Goal: Participate in discussion: Engage in conversation with other users on a specific topic

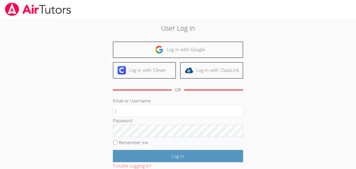
type input "[EMAIL_ADDRESS][DOMAIN_NAME]"
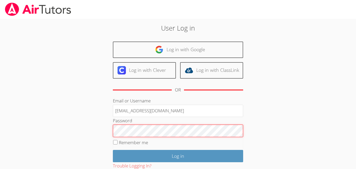
click at [113, 150] on input "Log in" at bounding box center [178, 156] width 130 height 12
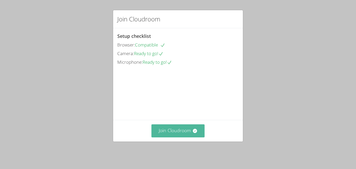
click at [182, 135] on button "Join Cloudroom" at bounding box center [177, 130] width 53 height 13
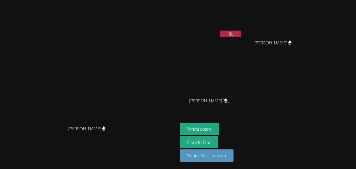
click at [233, 32] on icon at bounding box center [230, 34] width 5 height 4
click at [241, 32] on button at bounding box center [230, 33] width 21 height 7
click at [233, 32] on icon at bounding box center [230, 34] width 5 height 4
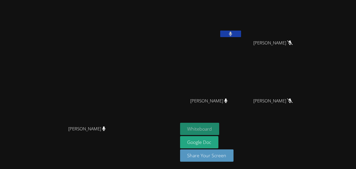
click at [219, 127] on button "Whiteboard" at bounding box center [199, 128] width 39 height 12
click at [242, 30] on video at bounding box center [211, 19] width 62 height 35
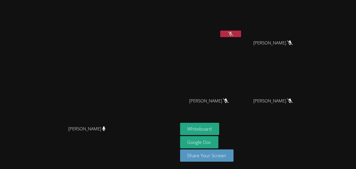
click at [233, 32] on icon at bounding box center [230, 34] width 5 height 4
click at [232, 32] on icon at bounding box center [230, 34] width 3 height 4
click at [241, 34] on button at bounding box center [230, 33] width 21 height 7
click at [232, 32] on icon at bounding box center [230, 34] width 3 height 4
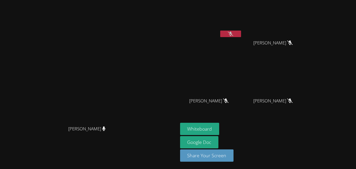
click at [241, 31] on button at bounding box center [230, 33] width 21 height 7
click at [241, 32] on button at bounding box center [230, 33] width 21 height 7
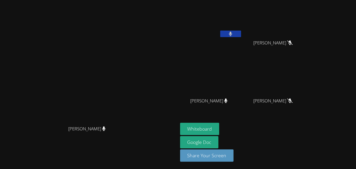
click at [241, 32] on button at bounding box center [230, 33] width 21 height 7
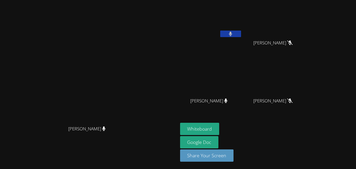
click at [241, 32] on button at bounding box center [230, 33] width 21 height 7
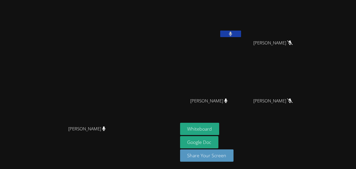
click at [241, 32] on button at bounding box center [230, 33] width 21 height 7
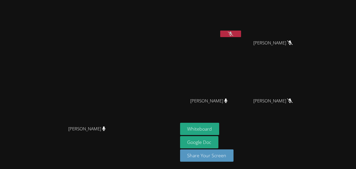
click at [241, 32] on button at bounding box center [230, 33] width 21 height 7
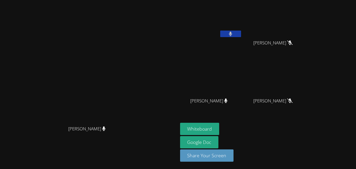
click at [241, 32] on button at bounding box center [230, 33] width 21 height 7
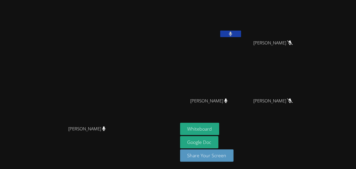
click at [241, 32] on button at bounding box center [230, 33] width 21 height 7
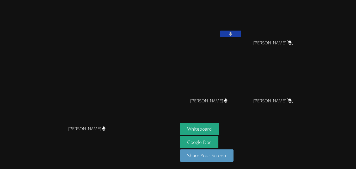
click at [241, 32] on button at bounding box center [230, 33] width 21 height 7
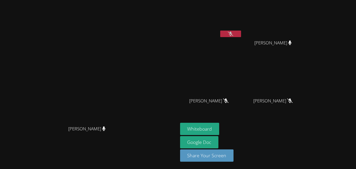
click at [241, 32] on button at bounding box center [230, 33] width 21 height 7
click at [233, 33] on icon at bounding box center [230, 34] width 5 height 4
click at [241, 36] on button at bounding box center [230, 33] width 21 height 7
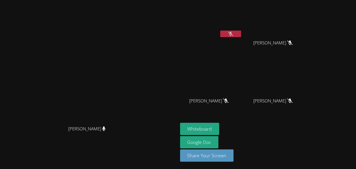
click at [241, 36] on button at bounding box center [230, 33] width 21 height 7
click at [241, 35] on button at bounding box center [230, 33] width 21 height 7
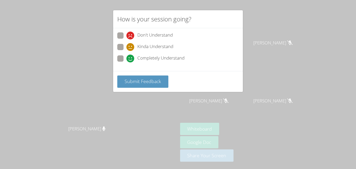
click at [120, 52] on div "Kinda Understand" at bounding box center [177, 48] width 121 height 9
click at [126, 62] on span at bounding box center [126, 62] width 0 height 0
click at [126, 56] on input "Completely Understand" at bounding box center [128, 57] width 4 height 4
radio input "true"
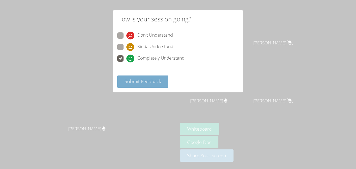
click at [141, 86] on button "Submit Feedback" at bounding box center [142, 81] width 51 height 12
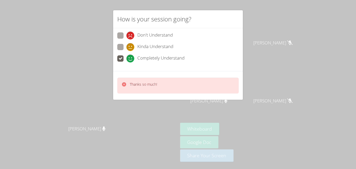
click at [241, 36] on button at bounding box center [230, 33] width 21 height 7
